Goal: Information Seeking & Learning: Learn about a topic

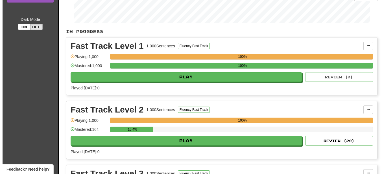
scroll to position [115, 0]
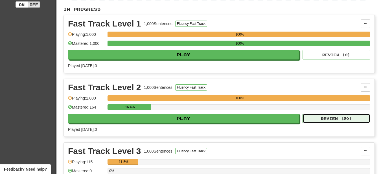
click at [339, 119] on button "Review ( 20 )" at bounding box center [337, 119] width 68 height 10
select select "**"
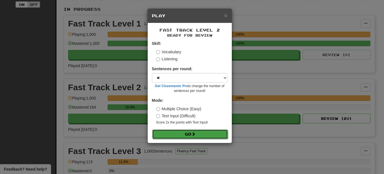
click at [192, 137] on button "Go" at bounding box center [190, 135] width 76 height 10
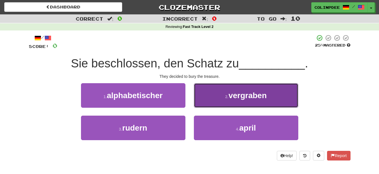
click at [248, 97] on span "vergraben" at bounding box center [248, 95] width 38 height 9
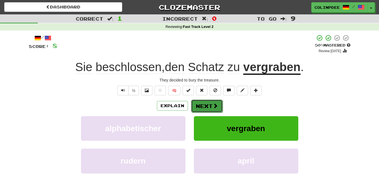
click at [210, 108] on button "Next" at bounding box center [207, 106] width 32 height 13
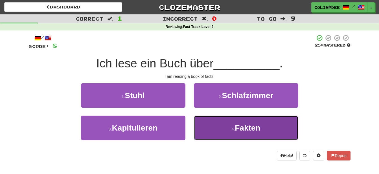
click at [252, 129] on span "Fakten" at bounding box center [247, 128] width 25 height 9
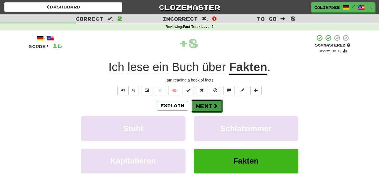
click at [207, 106] on button "Next" at bounding box center [207, 106] width 32 height 13
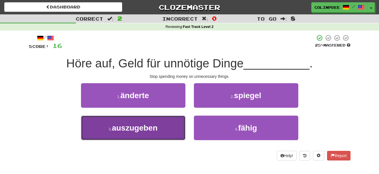
click at [135, 129] on span "auszugeben" at bounding box center [135, 128] width 46 height 9
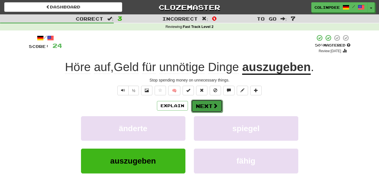
click at [205, 107] on button "Next" at bounding box center [207, 106] width 32 height 13
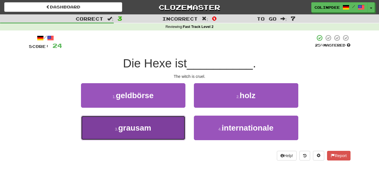
click at [137, 128] on span "grausam" at bounding box center [134, 128] width 33 height 9
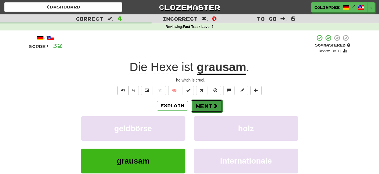
click at [209, 108] on button "Next" at bounding box center [207, 106] width 32 height 13
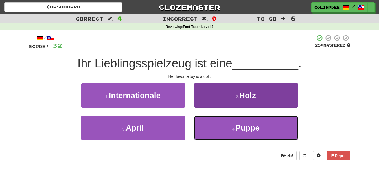
drag, startPoint x: 248, startPoint y: 129, endPoint x: 252, endPoint y: 132, distance: 4.6
click at [249, 129] on span "Puppe" at bounding box center [248, 128] width 24 height 9
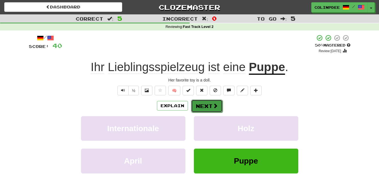
click at [207, 108] on button "Next" at bounding box center [207, 106] width 32 height 13
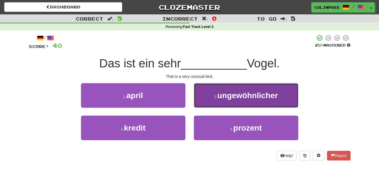
click at [249, 94] on span "ungewöhnlicher" at bounding box center [247, 95] width 61 height 9
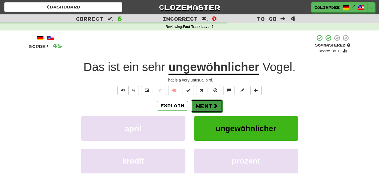
click at [213, 106] on span at bounding box center [215, 105] width 5 height 5
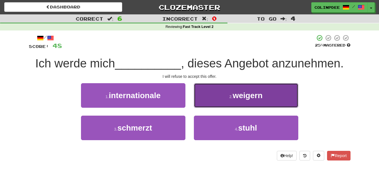
click at [249, 97] on span "weigern" at bounding box center [248, 95] width 30 height 9
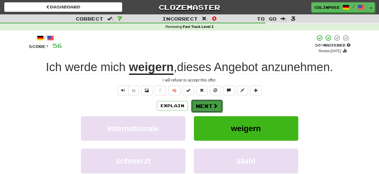
click at [214, 106] on span at bounding box center [215, 105] width 5 height 5
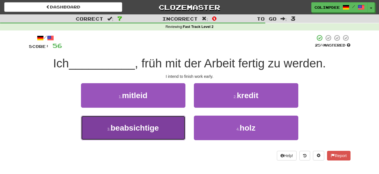
click at [133, 126] on span "beabsichtige" at bounding box center [135, 128] width 48 height 9
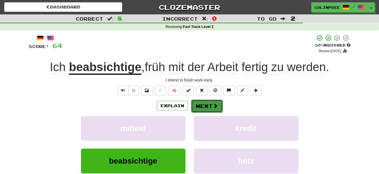
click at [207, 108] on button "Next" at bounding box center [207, 106] width 32 height 13
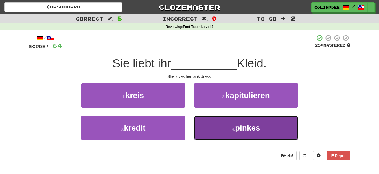
click at [249, 130] on span "pinkes" at bounding box center [247, 128] width 25 height 9
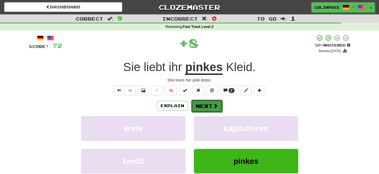
click at [208, 108] on button "Next" at bounding box center [207, 106] width 32 height 13
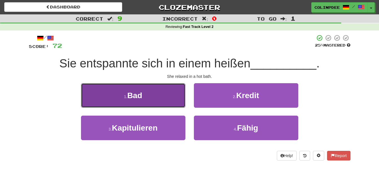
click at [138, 95] on span "Bad" at bounding box center [134, 95] width 15 height 9
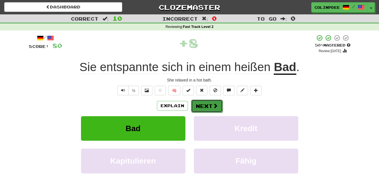
click at [208, 106] on button "Next" at bounding box center [207, 106] width 32 height 13
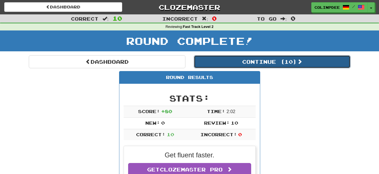
click at [277, 63] on button "Continue ( 10 )" at bounding box center [272, 61] width 157 height 13
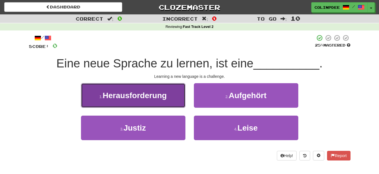
click at [137, 96] on span "Herausforderung" at bounding box center [135, 95] width 64 height 9
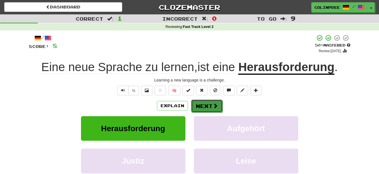
click at [208, 107] on button "Next" at bounding box center [207, 106] width 32 height 13
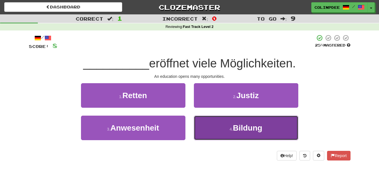
click at [247, 128] on span "Bildung" at bounding box center [247, 128] width 29 height 9
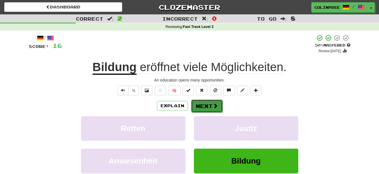
click at [209, 108] on button "Next" at bounding box center [207, 106] width 32 height 13
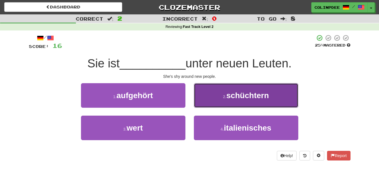
click at [250, 96] on span "schüchtern" at bounding box center [247, 95] width 43 height 9
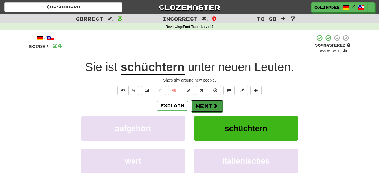
click at [209, 107] on button "Next" at bounding box center [207, 106] width 32 height 13
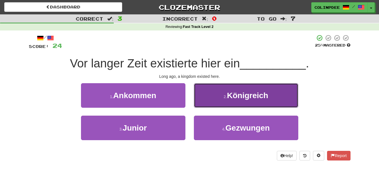
click at [250, 96] on span "Königreich" at bounding box center [247, 95] width 41 height 9
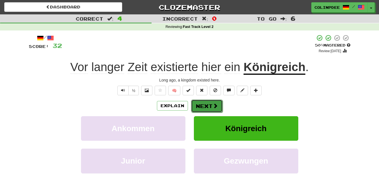
click at [209, 106] on button "Next" at bounding box center [207, 106] width 32 height 13
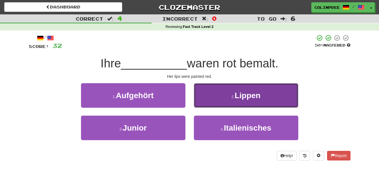
click at [251, 98] on span "Lippen" at bounding box center [248, 95] width 26 height 9
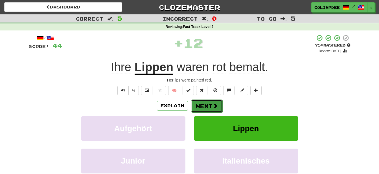
click at [209, 108] on button "Next" at bounding box center [207, 106] width 32 height 13
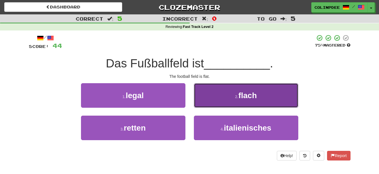
click at [249, 97] on span "flach" at bounding box center [248, 95] width 18 height 9
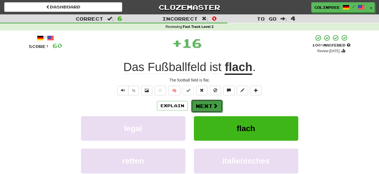
click at [216, 107] on span at bounding box center [215, 105] width 5 height 5
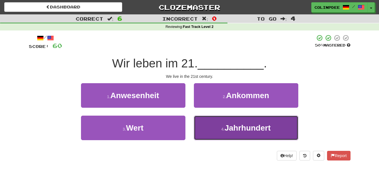
click at [251, 130] on span "Jahrhundert" at bounding box center [248, 128] width 46 height 9
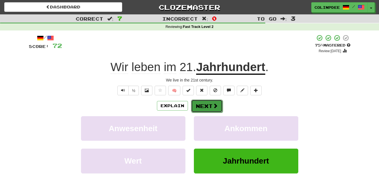
click at [211, 110] on button "Next" at bounding box center [207, 106] width 32 height 13
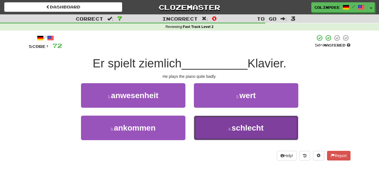
click at [253, 128] on span "schlecht" at bounding box center [248, 128] width 32 height 9
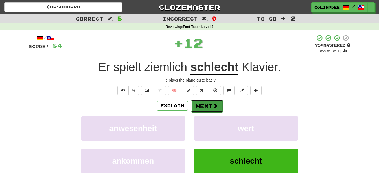
click at [209, 108] on button "Next" at bounding box center [207, 106] width 32 height 13
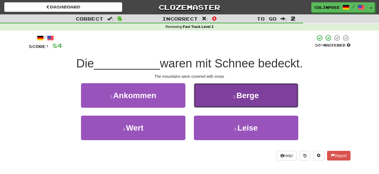
click at [248, 97] on span "Berge" at bounding box center [248, 95] width 22 height 9
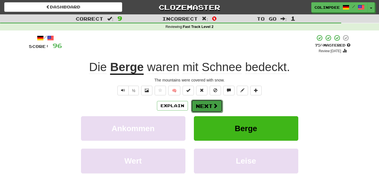
click at [207, 107] on button "Next" at bounding box center [207, 106] width 32 height 13
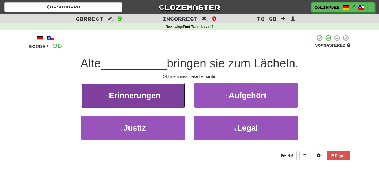
click at [137, 97] on span "Erinnerungen" at bounding box center [134, 95] width 51 height 9
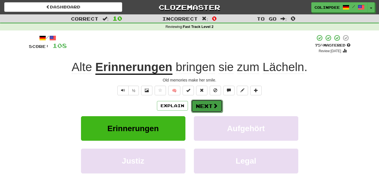
click at [206, 110] on button "Next" at bounding box center [207, 106] width 32 height 13
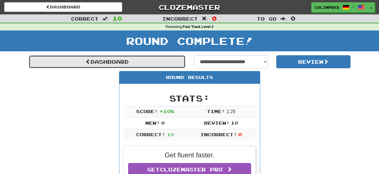
click at [101, 62] on link "Dashboard" at bounding box center [107, 61] width 157 height 13
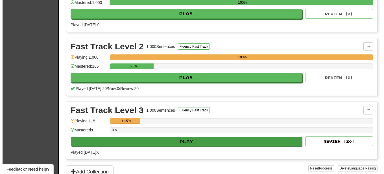
scroll to position [173, 0]
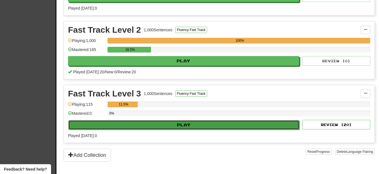
click at [180, 125] on button "Play" at bounding box center [183, 125] width 231 height 10
select select "**"
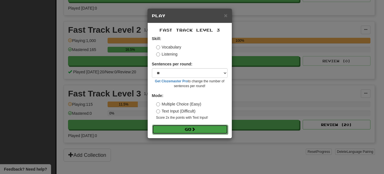
click at [191, 130] on button "Go" at bounding box center [190, 130] width 76 height 10
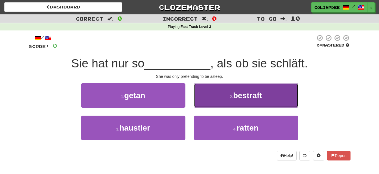
click at [248, 96] on span "bestraft" at bounding box center [247, 95] width 29 height 9
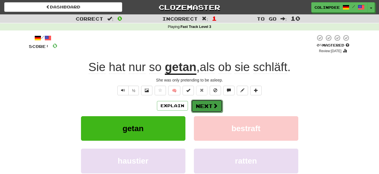
click at [208, 107] on button "Next" at bounding box center [207, 106] width 32 height 13
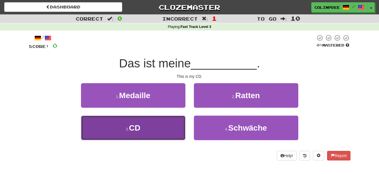
click at [136, 130] on span "CD" at bounding box center [134, 128] width 11 height 9
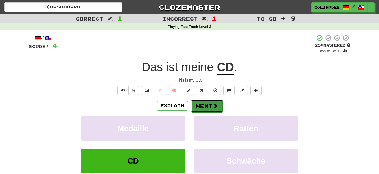
click at [210, 110] on button "Next" at bounding box center [207, 106] width 32 height 13
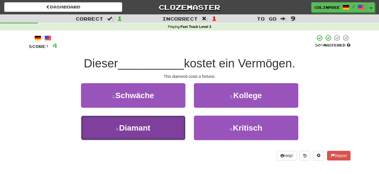
click at [139, 130] on span "Diamant" at bounding box center [134, 128] width 31 height 9
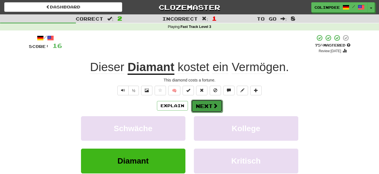
click at [207, 107] on button "Next" at bounding box center [207, 106] width 32 height 13
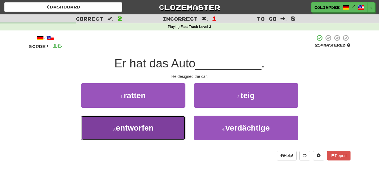
click at [139, 128] on span "entworfen" at bounding box center [135, 128] width 38 height 9
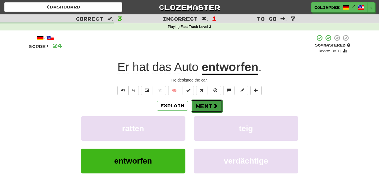
click at [207, 106] on button "Next" at bounding box center [207, 106] width 32 height 13
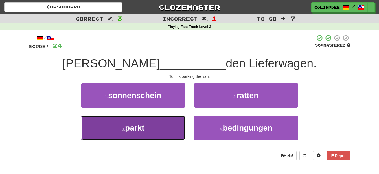
click at [139, 129] on span "parkt" at bounding box center [134, 128] width 19 height 9
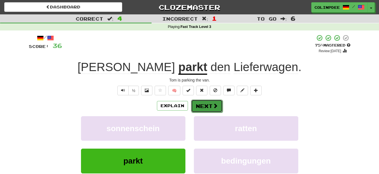
click at [211, 106] on button "Next" at bounding box center [207, 106] width 32 height 13
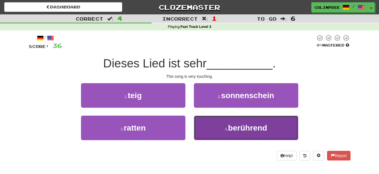
click at [249, 129] on span "berührend" at bounding box center [247, 128] width 39 height 9
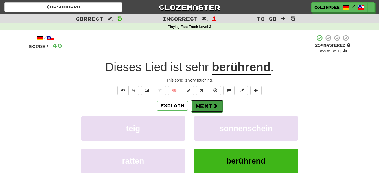
click at [207, 106] on button "Next" at bounding box center [207, 106] width 32 height 13
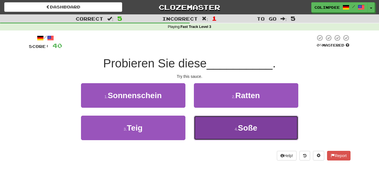
click at [248, 129] on span "Soße" at bounding box center [247, 128] width 19 height 9
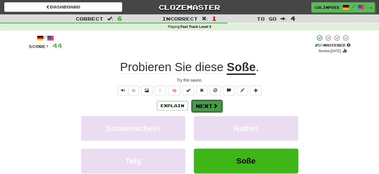
click at [218, 106] on button "Next" at bounding box center [207, 106] width 32 height 13
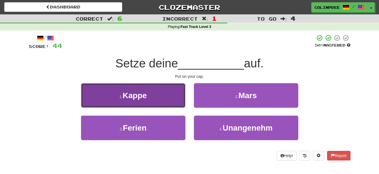
click at [136, 94] on span "Kappe" at bounding box center [135, 95] width 24 height 9
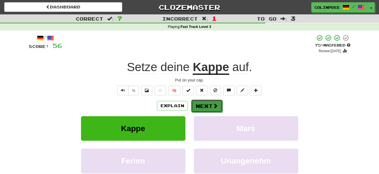
click at [208, 106] on button "Next" at bounding box center [207, 106] width 32 height 13
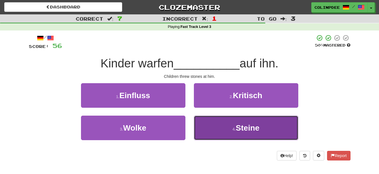
click at [253, 128] on span "Steine" at bounding box center [248, 128] width 24 height 9
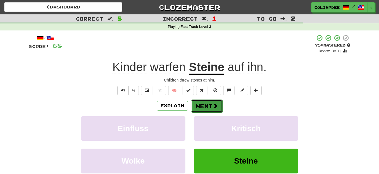
click at [207, 105] on button "Next" at bounding box center [207, 106] width 32 height 13
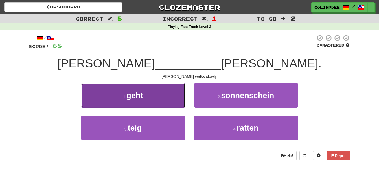
click at [138, 95] on span "geht" at bounding box center [134, 95] width 17 height 9
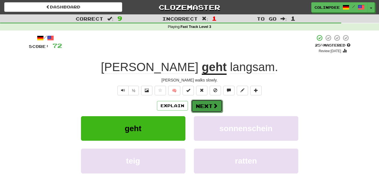
click at [209, 108] on button "Next" at bounding box center [207, 106] width 32 height 13
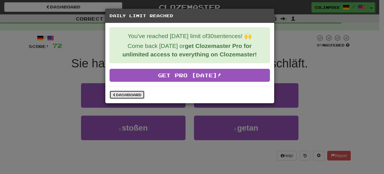
click at [127, 98] on link "Dashboard" at bounding box center [127, 95] width 35 height 8
